Goal: Find specific page/section: Find specific page/section

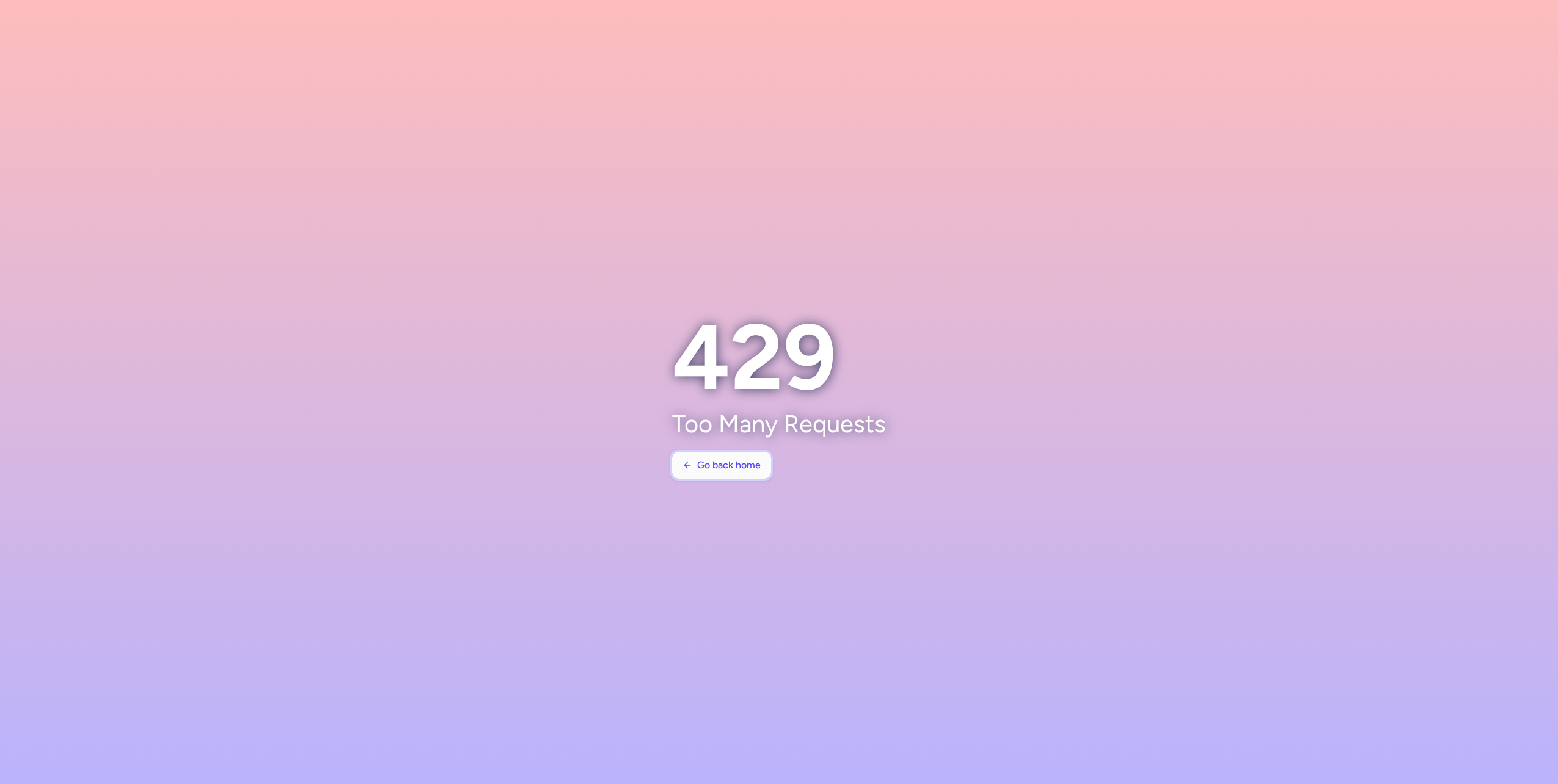
click at [726, 465] on span "Go back home" at bounding box center [729, 465] width 63 height 11
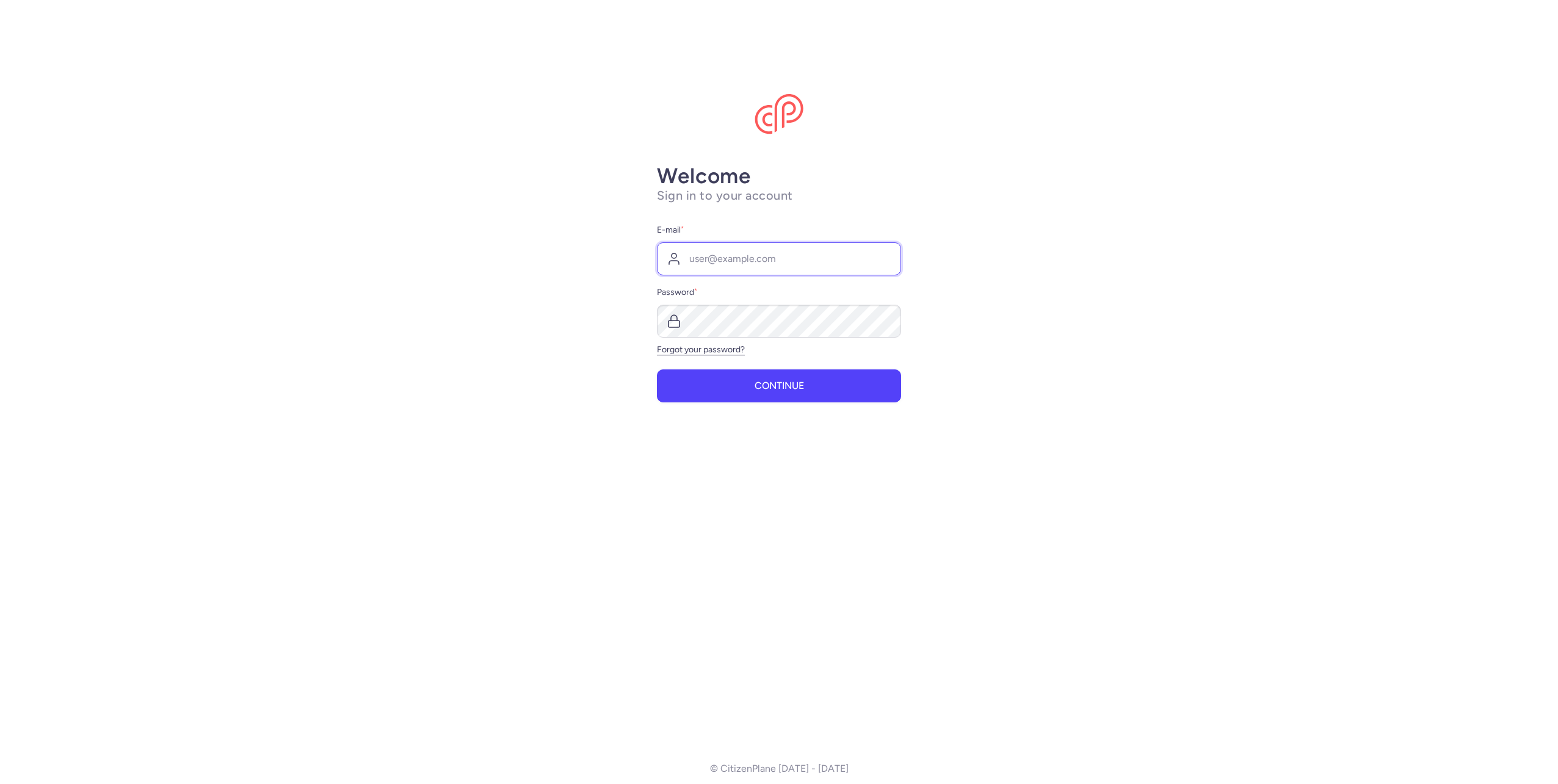
type input "[PERSON_NAME][EMAIL_ADDRESS][PERSON_NAME][DOMAIN_NAME]"
click at [748, 387] on button "Continue" at bounding box center [779, 385] width 244 height 33
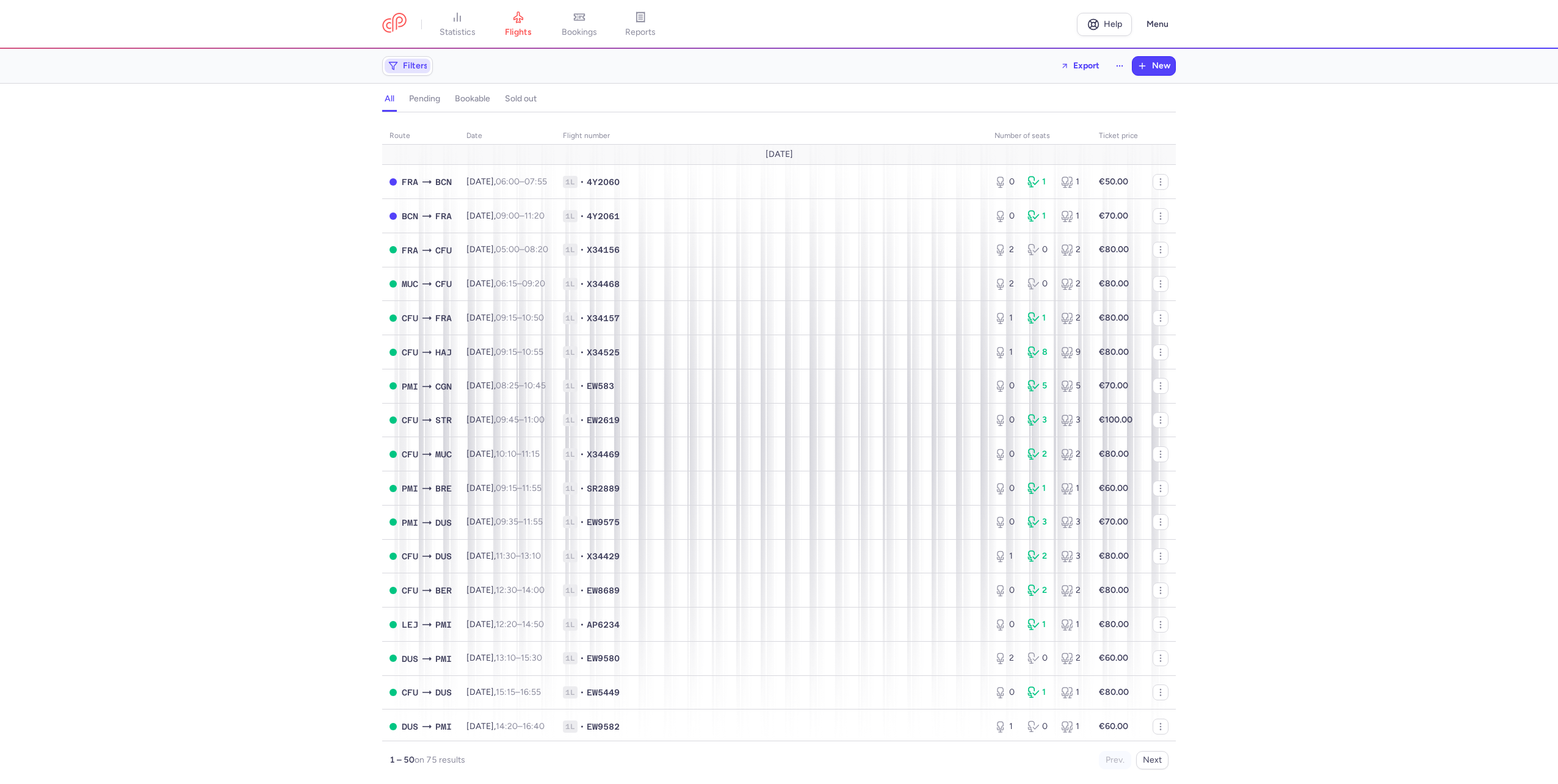
click at [414, 68] on span "Filters" at bounding box center [416, 66] width 25 height 10
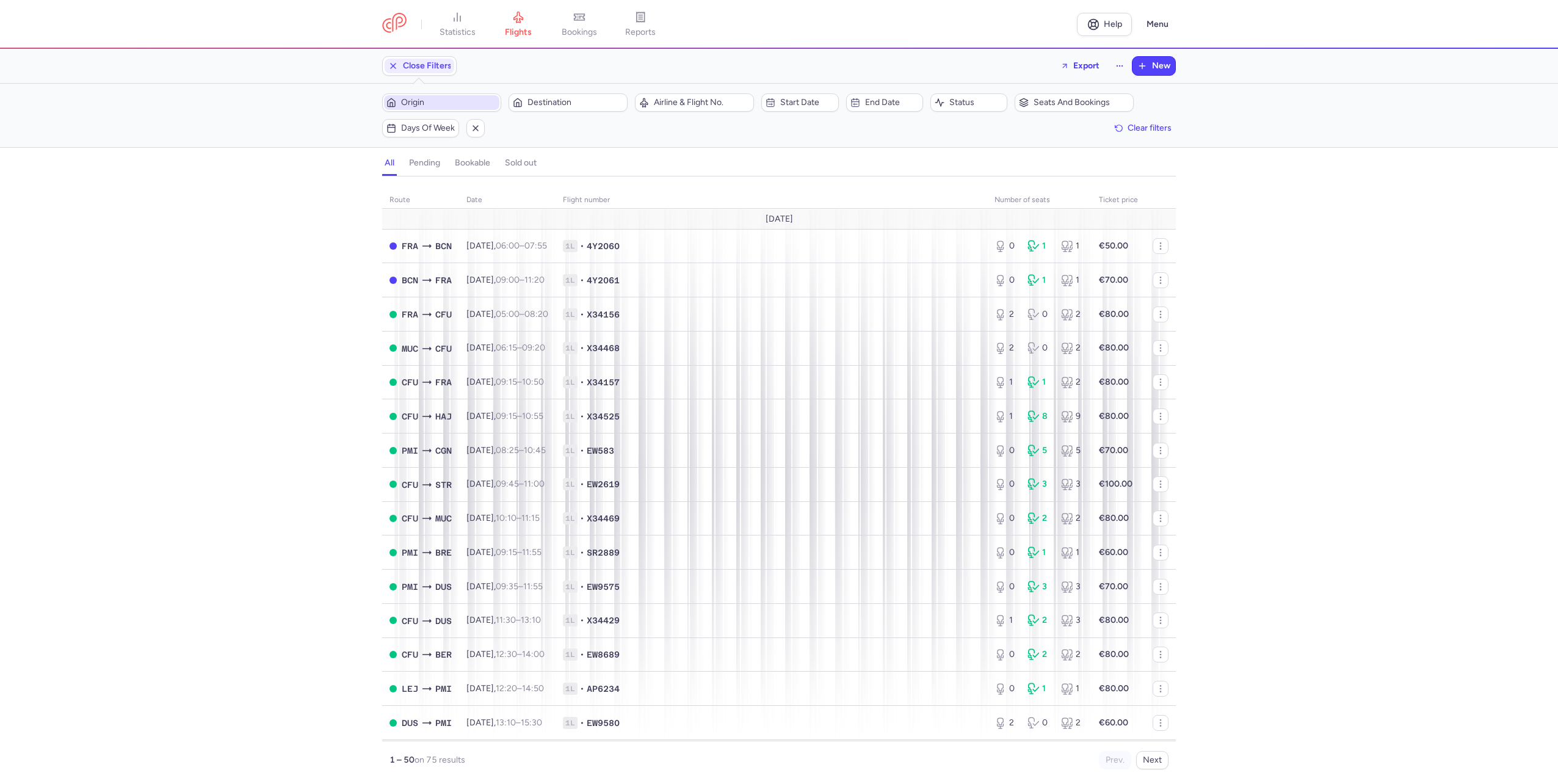
click at [455, 105] on span "Origin" at bounding box center [449, 102] width 96 height 10
click at [476, 132] on icon "button" at bounding box center [475, 128] width 10 height 10
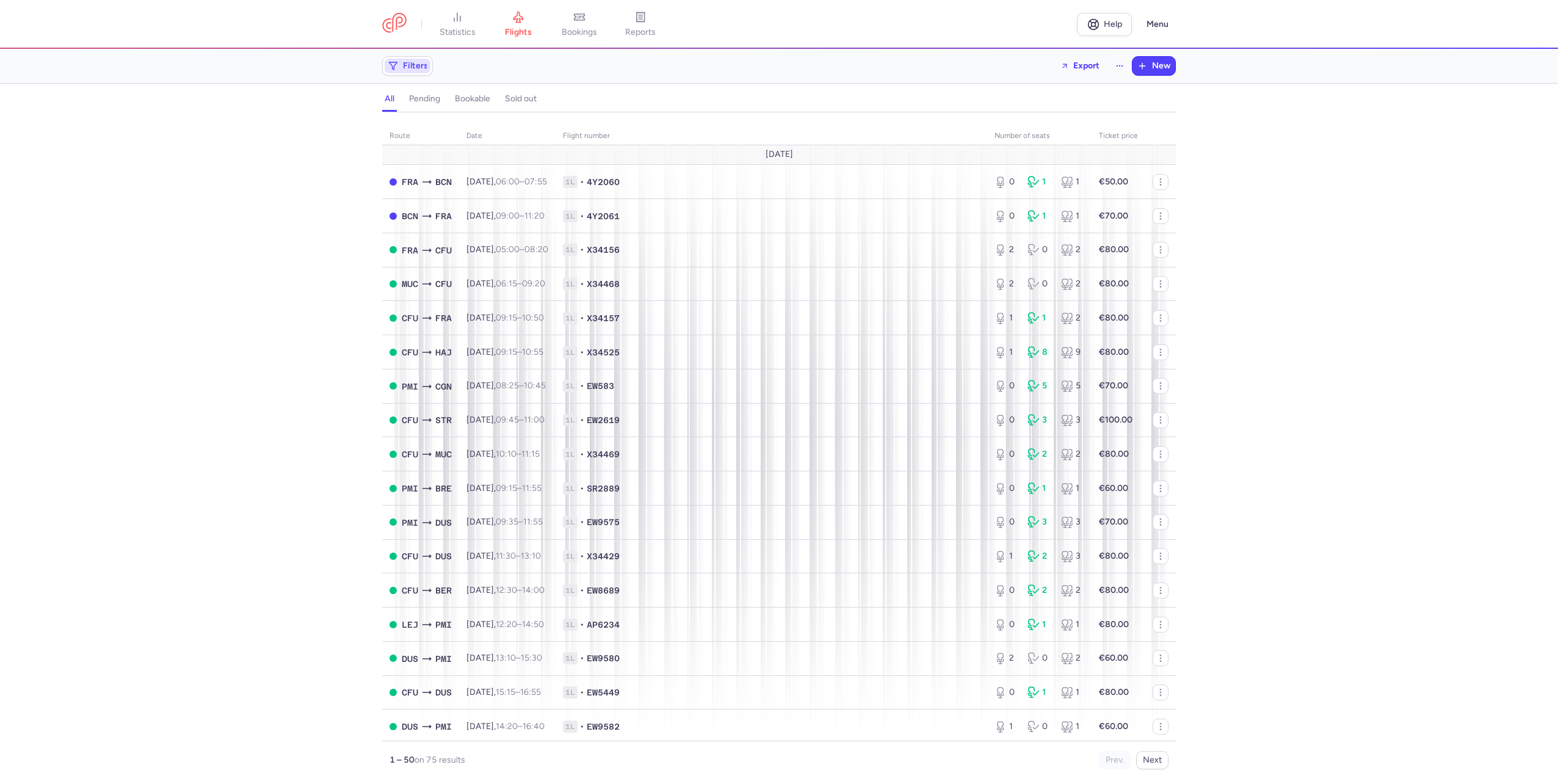
click at [416, 65] on span "Filters" at bounding box center [416, 66] width 25 height 10
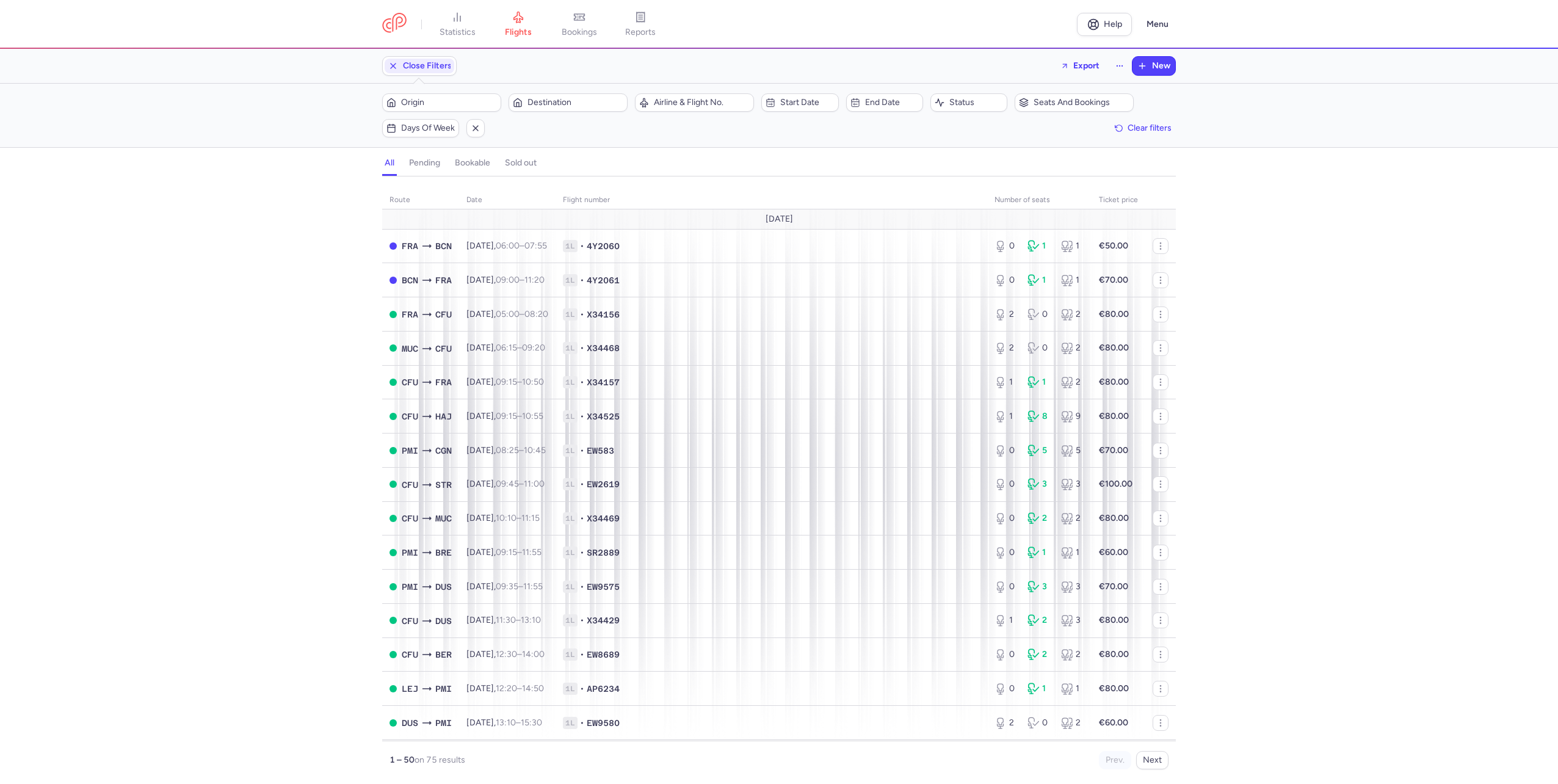
drag, startPoint x: 417, startPoint y: 164, endPoint x: 394, endPoint y: 164, distance: 23.0
click at [394, 164] on div "all pending bookable sold out" at bounding box center [779, 166] width 794 height 22
click at [452, 102] on span "Origin" at bounding box center [449, 102] width 96 height 10
